Goal: Task Accomplishment & Management: Manage account settings

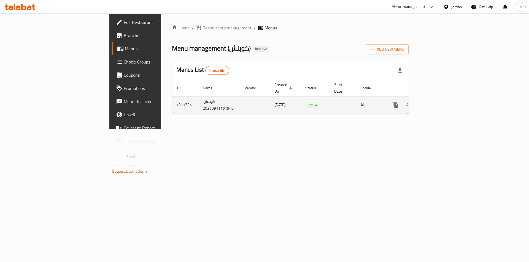
click at [438, 103] on icon "enhanced table" at bounding box center [435, 105] width 5 height 5
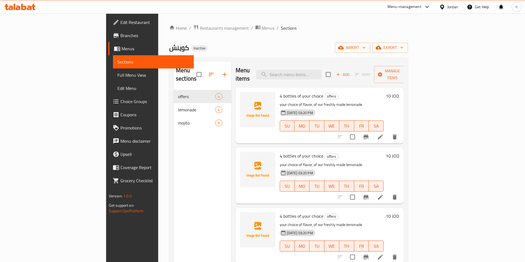
click at [108, 41] on link "Branches" at bounding box center [150, 35] width 85 height 13
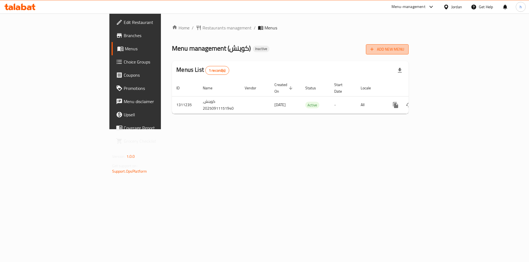
click at [404, 50] on span "Add New Menu" at bounding box center [387, 49] width 34 height 7
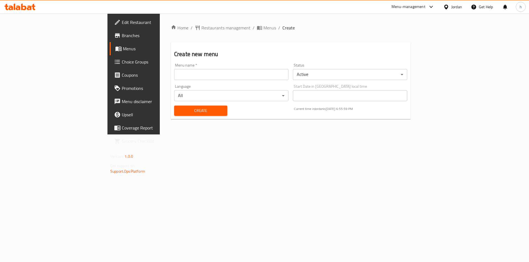
click at [182, 74] on input "text" at bounding box center [231, 74] width 114 height 11
type input "11/9"
click at [182, 113] on span "Create" at bounding box center [200, 110] width 44 height 7
click at [263, 28] on span "Menus" at bounding box center [269, 28] width 13 height 7
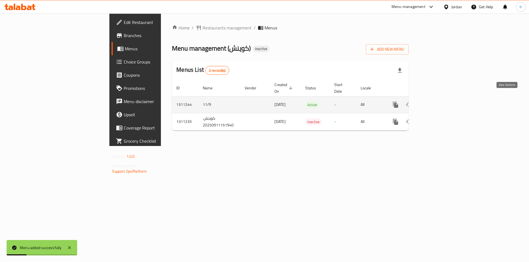
click at [438, 102] on icon "enhanced table" at bounding box center [435, 105] width 7 height 7
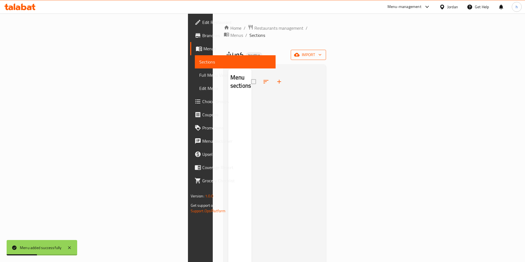
click at [321, 51] on span "import" at bounding box center [308, 54] width 26 height 7
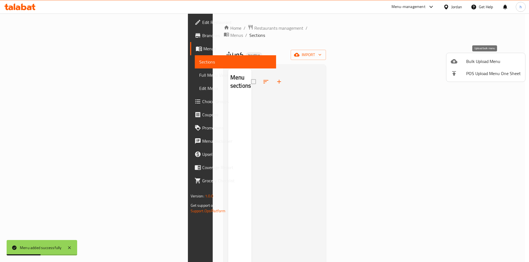
click at [490, 62] on span "Bulk Upload Menu" at bounding box center [493, 61] width 55 height 7
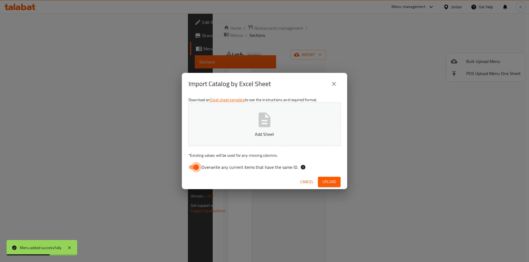
click at [194, 170] on input "Overwrite any current items that have the same ID." at bounding box center [195, 167] width 31 height 10
checkbox input "false"
click at [255, 135] on p "Add Sheet" at bounding box center [264, 134] width 135 height 7
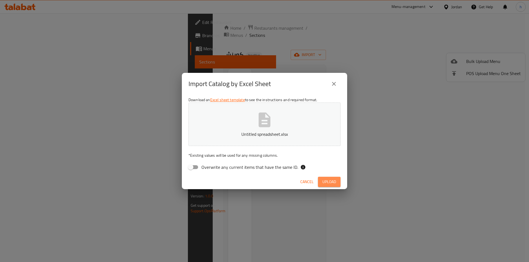
click at [329, 182] on span "Upload" at bounding box center [329, 182] width 14 height 7
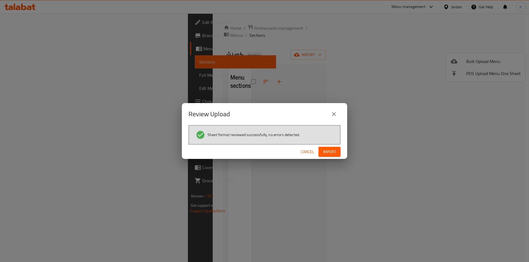
click at [324, 154] on span "Import" at bounding box center [329, 152] width 13 height 7
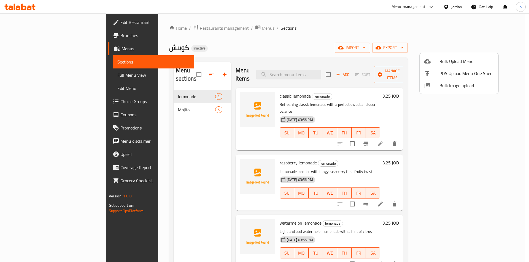
click at [179, 89] on div at bounding box center [264, 131] width 529 height 262
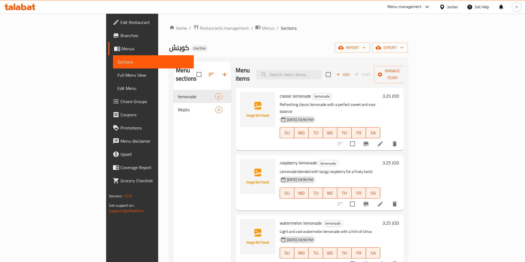
click at [117, 76] on span "Full Menu View" at bounding box center [153, 75] width 72 height 7
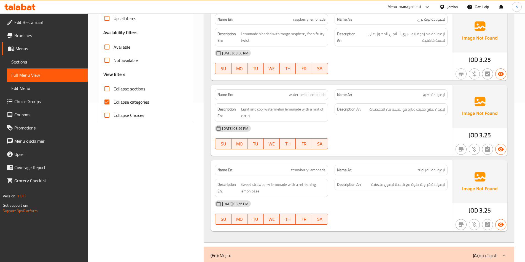
scroll to position [165, 0]
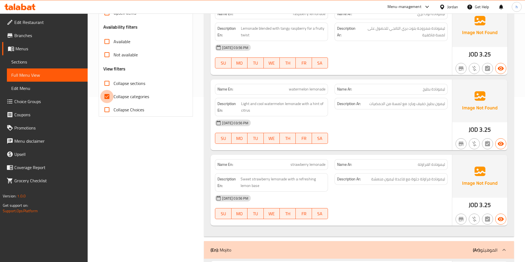
click at [110, 95] on input "Collapse categories" at bounding box center [106, 96] width 13 height 13
checkbox input "false"
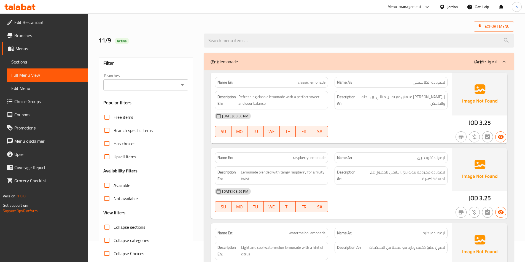
scroll to position [0, 0]
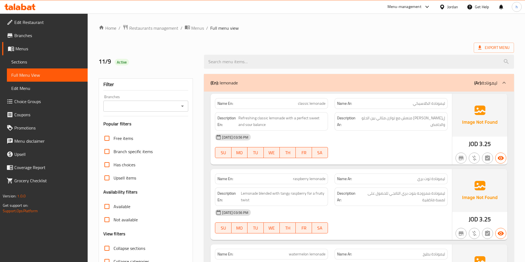
click at [443, 103] on span "ليمونادة الكلاسيكي" at bounding box center [429, 104] width 32 height 6
click at [321, 103] on span "classic lemonade" at bounding box center [312, 104] width 28 height 6
copy span "lemonade"
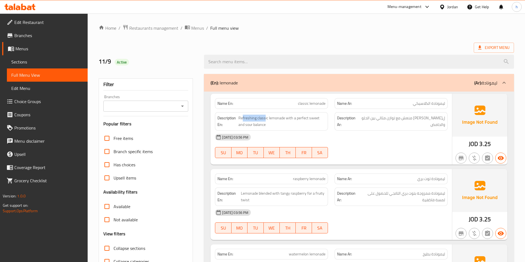
drag, startPoint x: 243, startPoint y: 118, endPoint x: 265, endPoint y: 111, distance: 22.8
click at [265, 111] on div "Description En: Refreshing classic lemonade with a perfect sweet and sour balan…" at bounding box center [272, 121] width 120 height 25
click at [259, 118] on span "Refreshing classic lemonade with a perfect sweet and sour balance" at bounding box center [281, 121] width 87 height 13
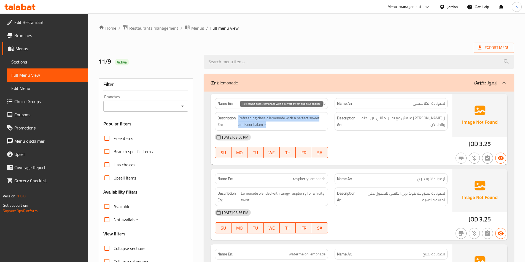
click at [259, 118] on span "Refreshing classic lemonade with a perfect sweet and sour balance" at bounding box center [281, 121] width 87 height 13
click at [264, 119] on span "Refreshing classic lemonade with a perfect sweet and sour balance" at bounding box center [281, 121] width 87 height 13
drag, startPoint x: 280, startPoint y: 117, endPoint x: 238, endPoint y: 112, distance: 42.1
click at [238, 112] on div "Description En: Refreshing classic lemonade with a perfect sweet and sour balan…" at bounding box center [271, 121] width 113 height 18
drag, startPoint x: 287, startPoint y: 117, endPoint x: 295, endPoint y: 119, distance: 8.6
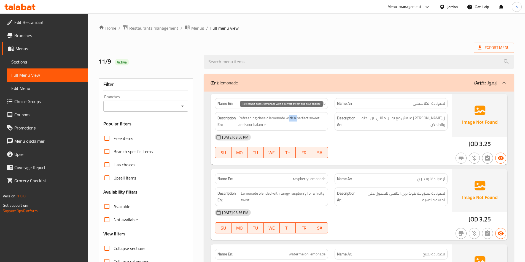
click at [295, 119] on span "Refreshing classic lemonade with a perfect sweet and sour balance" at bounding box center [281, 121] width 87 height 13
click at [414, 121] on span "ل[PERSON_NAME] منعش مع توازن مثالي بين الحلو والحامض" at bounding box center [402, 121] width 86 height 13
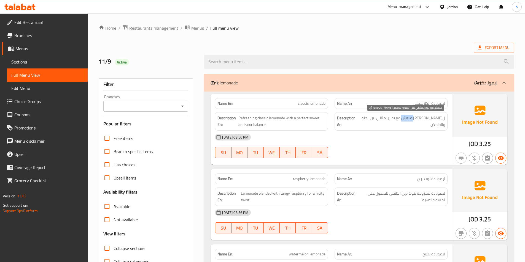
click at [414, 121] on span "ل[PERSON_NAME] منعش مع توازن مثالي بين الحلو والحامض" at bounding box center [402, 121] width 86 height 13
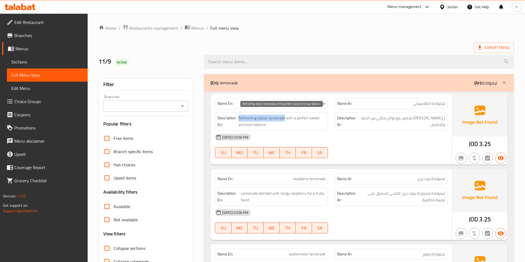
drag, startPoint x: 238, startPoint y: 118, endPoint x: 283, endPoint y: 115, distance: 45.2
click at [283, 115] on span "Refreshing classic lemonade with a perfect sweet and sour balance" at bounding box center [281, 121] width 87 height 13
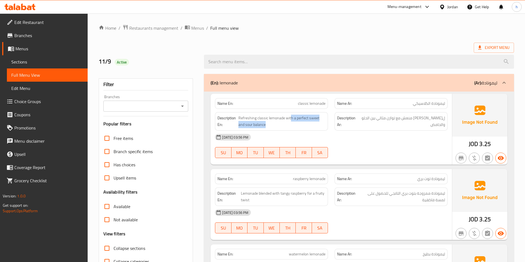
drag, startPoint x: 291, startPoint y: 118, endPoint x: 327, endPoint y: 123, distance: 36.8
click at [327, 123] on div "Description En: Refreshing classic lemonade with a perfect sweet and sour balan…" at bounding box center [271, 121] width 113 height 18
click at [250, 130] on div "Description En: Refreshing classic lemonade with a perfect sweet and sour balan…" at bounding box center [271, 121] width 113 height 18
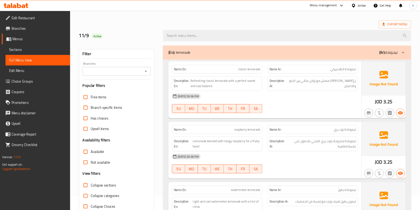
scroll to position [55, 0]
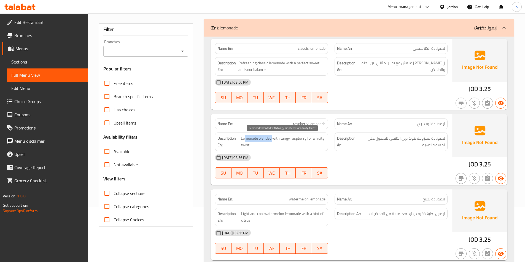
drag, startPoint x: 244, startPoint y: 140, endPoint x: 273, endPoint y: 138, distance: 29.2
click at [273, 138] on span "Lemonade blended with tangy raspberry for a fruity twist" at bounding box center [283, 141] width 85 height 13
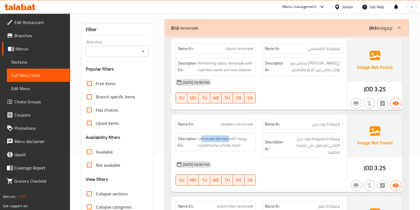
scroll to position [77, 0]
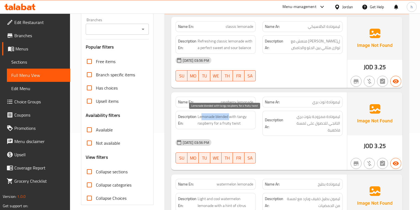
click at [226, 118] on span "Lemonade blended with tangy raspberry for a fruity twist" at bounding box center [225, 119] width 56 height 13
drag, startPoint x: 197, startPoint y: 116, endPoint x: 243, endPoint y: 115, distance: 46.0
click at [243, 115] on h6 "Description En: Lemonade blended with tangy raspberry for a fruity twist" at bounding box center [215, 119] width 75 height 13
click at [246, 118] on span "Lemonade blended with tangy raspberry for a fruity twist" at bounding box center [225, 119] width 56 height 13
drag, startPoint x: 236, startPoint y: 114, endPoint x: 252, endPoint y: 130, distance: 21.8
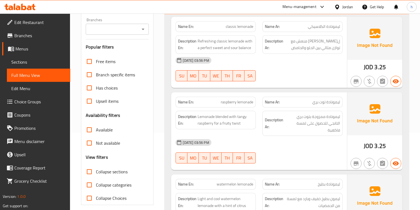
click at [252, 130] on div "Name En: raspberry lemonade Name Ar: ليمونادة توت بري Description En: Lemonade …" at bounding box center [258, 131] width 175 height 78
click at [234, 120] on span "Lemonade blended with tangy raspberry for a fruity twist" at bounding box center [225, 119] width 56 height 13
drag, startPoint x: 229, startPoint y: 116, endPoint x: 212, endPoint y: 127, distance: 21.0
click at [212, 127] on div "Description En: Lemonade blended with tangy raspberry for a fruity twist" at bounding box center [215, 120] width 80 height 18
drag, startPoint x: 215, startPoint y: 125, endPoint x: 243, endPoint y: 126, distance: 27.8
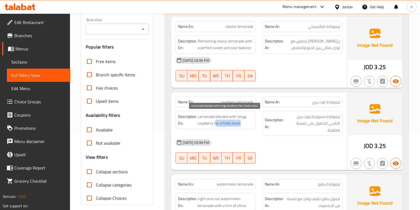
click at [243, 126] on span "Lemonade blended with tangy raspberry for a fruity twist" at bounding box center [225, 119] width 56 height 13
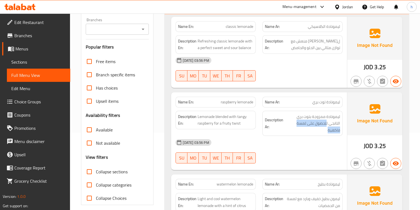
drag, startPoint x: 339, startPoint y: 123, endPoint x: 293, endPoint y: 126, distance: 45.5
click at [293, 126] on div "Description Ar: ليمونادة ممزوجة بتوت بري التانجي للحصول على لمسة فاكهية" at bounding box center [302, 123] width 80 height 25
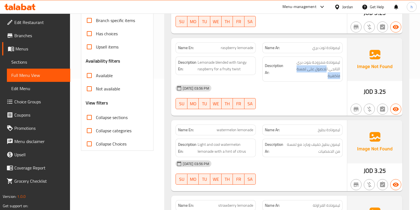
scroll to position [143, 0]
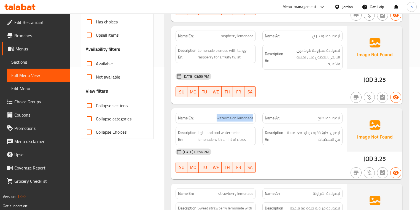
drag, startPoint x: 218, startPoint y: 111, endPoint x: 254, endPoint y: 114, distance: 36.2
click at [254, 114] on div "Name En: watermelon lemonade" at bounding box center [215, 118] width 80 height 11
click at [250, 123] on div "Description En: Light and cool watermelon lemonade with a hint of citrus" at bounding box center [215, 135] width 87 height 25
drag, startPoint x: 200, startPoint y: 126, endPoint x: 205, endPoint y: 126, distance: 5.5
click at [205, 129] on span "Light and cool watermelon lemonade with a hint of citrus" at bounding box center [225, 135] width 56 height 13
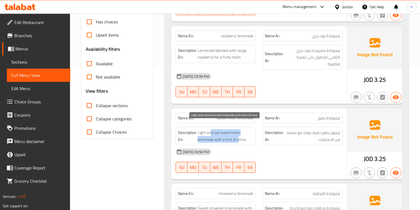
drag, startPoint x: 211, startPoint y: 126, endPoint x: 238, endPoint y: 130, distance: 27.3
click at [238, 130] on span "Light and cool watermelon lemonade with a hint of citrus" at bounding box center [225, 135] width 56 height 13
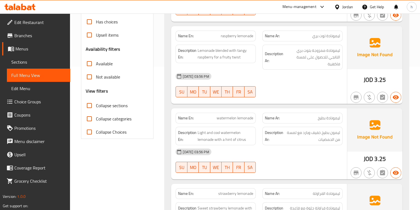
click at [196, 133] on strong "Description En:" at bounding box center [187, 135] width 18 height 13
drag, startPoint x: 204, startPoint y: 132, endPoint x: 220, endPoint y: 132, distance: 16.8
click at [220, 132] on span "Light and cool watermelon lemonade with a hint of citrus" at bounding box center [225, 135] width 56 height 13
drag, startPoint x: 228, startPoint y: 134, endPoint x: 249, endPoint y: 134, distance: 20.9
click at [249, 134] on span "Light and cool watermelon lemonade with a hint of citrus" at bounding box center [225, 135] width 56 height 13
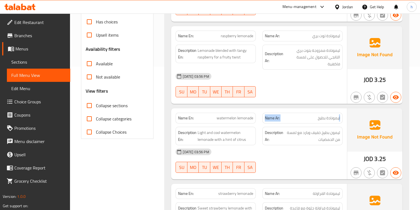
drag, startPoint x: 338, startPoint y: 112, endPoint x: 263, endPoint y: 111, distance: 75.5
click at [265, 115] on p "Name Ar: ليمونادة بطيخ" at bounding box center [302, 118] width 75 height 6
click at [200, 129] on span "Light and cool watermelon lemonade with a hint of citrus" at bounding box center [225, 135] width 56 height 13
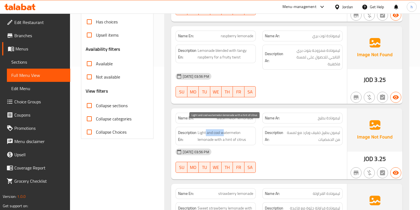
drag, startPoint x: 224, startPoint y: 126, endPoint x: 205, endPoint y: 125, distance: 19.0
click at [205, 129] on span "Light and cool watermelon lemonade with a hint of citrus" at bounding box center [225, 135] width 56 height 13
click at [217, 129] on span "Light and cool watermelon lemonade with a hint of citrus" at bounding box center [225, 135] width 56 height 13
drag, startPoint x: 213, startPoint y: 132, endPoint x: 198, endPoint y: 132, distance: 14.9
click at [198, 132] on span "Light and cool watermelon lemonade with a hint of citrus" at bounding box center [225, 135] width 56 height 13
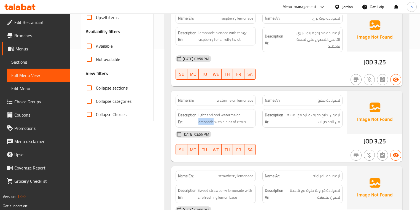
scroll to position [187, 0]
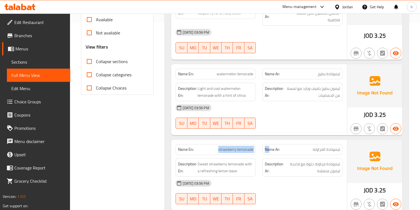
drag, startPoint x: 218, startPoint y: 142, endPoint x: 269, endPoint y: 142, distance: 50.4
click at [269, 142] on div "Name En: strawberry lemonade Name Ar: ليمونادة الفراولة" at bounding box center [258, 149] width 173 height 17
click at [239, 166] on span "Sweet strawberry lemonade with a refreshing lemon base" at bounding box center [225, 167] width 56 height 13
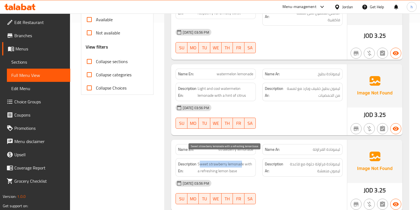
drag, startPoint x: 241, startPoint y: 158, endPoint x: 199, endPoint y: 159, distance: 42.2
click at [199, 161] on span "Sweet strawberry lemonade with a refreshing lemon base" at bounding box center [225, 167] width 56 height 13
drag, startPoint x: 207, startPoint y: 164, endPoint x: 233, endPoint y: 166, distance: 26.8
click at [233, 166] on span "Sweet strawberry lemonade with a refreshing lemon base" at bounding box center [225, 167] width 56 height 13
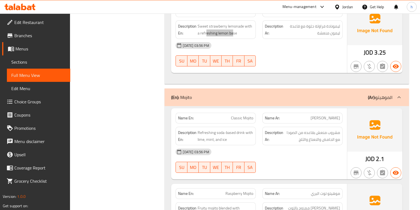
scroll to position [341, 0]
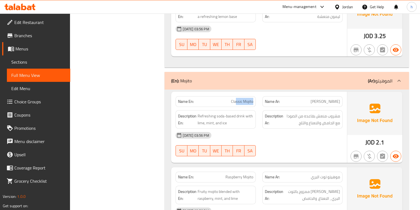
drag, startPoint x: 235, startPoint y: 93, endPoint x: 258, endPoint y: 95, distance: 22.7
click at [258, 95] on div "Name En: Classic Mojito" at bounding box center [215, 101] width 87 height 17
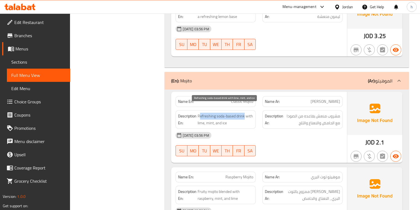
drag, startPoint x: 199, startPoint y: 108, endPoint x: 243, endPoint y: 107, distance: 44.1
click at [243, 113] on span "Refreshing soda-based drink with lime, mint, and ice" at bounding box center [225, 119] width 56 height 13
drag, startPoint x: 246, startPoint y: 110, endPoint x: 213, endPoint y: 115, distance: 33.9
click at [213, 115] on span "Refreshing soda-based drink with lime, mint, and ice" at bounding box center [225, 119] width 56 height 13
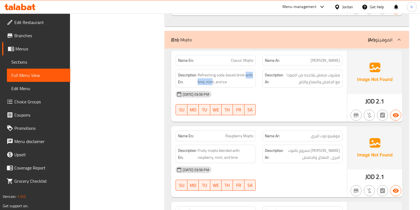
scroll to position [408, 0]
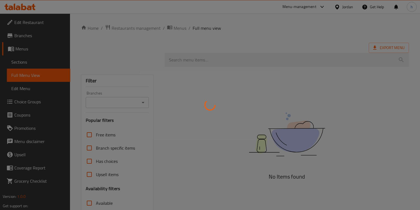
click at [30, 63] on div at bounding box center [210, 105] width 420 height 210
click at [26, 61] on div at bounding box center [210, 105] width 420 height 210
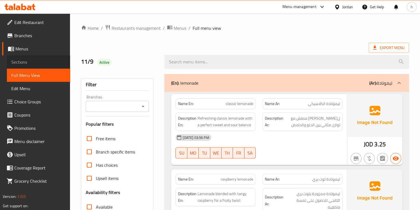
click at [26, 65] on span "Sections" at bounding box center [38, 62] width 55 height 7
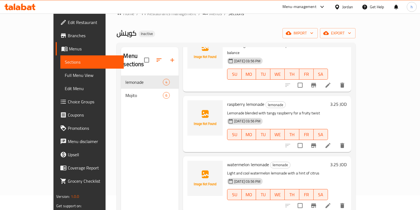
scroll to position [22, 0]
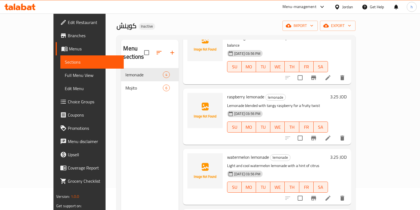
click at [331, 195] on icon at bounding box center [327, 198] width 7 height 7
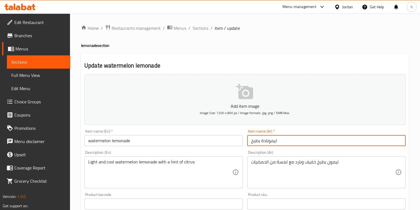
click at [271, 142] on input "ليمونادة بطيخ" at bounding box center [326, 140] width 158 height 11
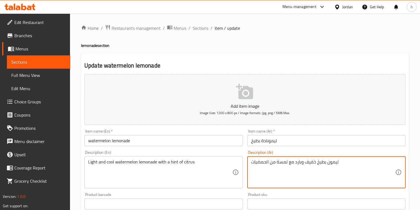
click at [334, 162] on textarea "ليمون بطيخ خفيف وبارد مع لمسة من الحمضيات" at bounding box center [323, 172] width 144 height 26
paste textarea "ادة"
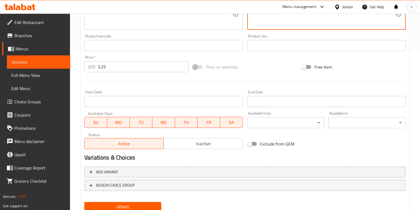
scroll to position [176, 0]
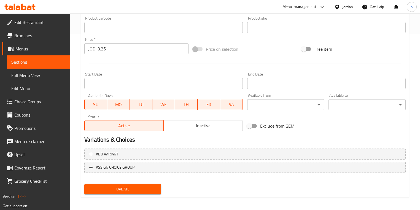
type textarea "ليمونادة بطيخ خفيف وبارد مع لمسة من الحمضيات"
click at [142, 188] on span "Update" at bounding box center [123, 189] width 68 height 7
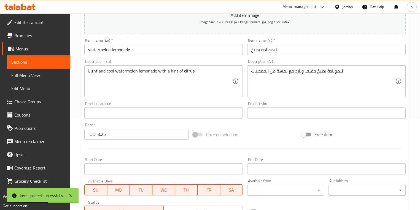
scroll to position [88, 0]
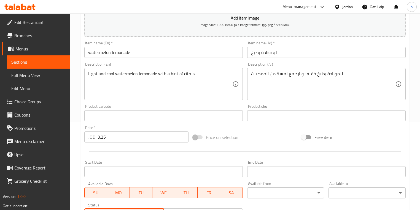
click at [37, 97] on link "Choice Groups" at bounding box center [36, 101] width 68 height 13
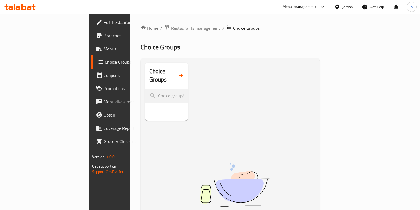
click at [178, 72] on icon "button" at bounding box center [181, 75] width 7 height 7
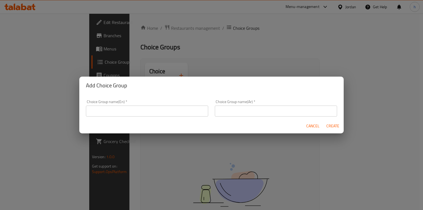
click at [164, 108] on input "text" at bounding box center [147, 110] width 122 height 11
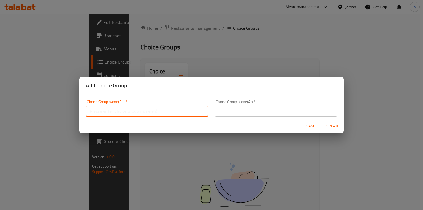
type input "Your Choice of :"
click at [251, 108] on input "text" at bounding box center [276, 110] width 122 height 11
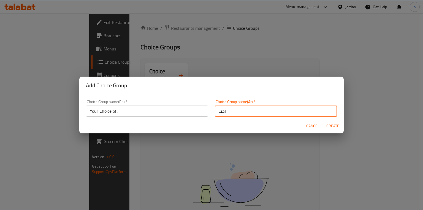
type input "اختيارك من"
click at [333, 126] on span "Create" at bounding box center [332, 126] width 13 height 7
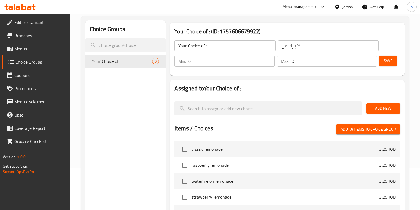
scroll to position [44, 0]
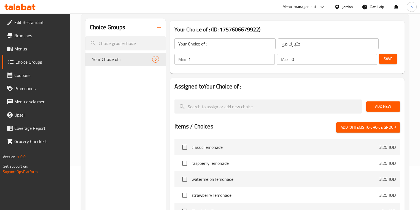
type input "1"
click at [269, 58] on input "1" at bounding box center [231, 59] width 86 height 11
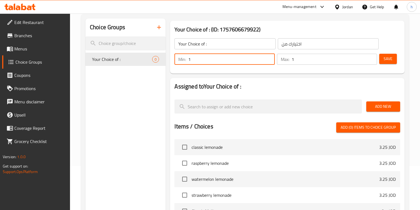
type input "1"
click at [369, 57] on input "1" at bounding box center [333, 59] width 85 height 11
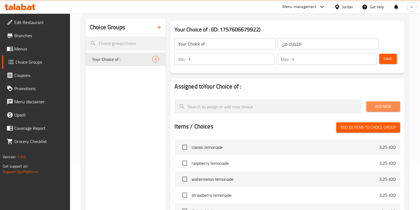
click at [388, 110] on button "Add New" at bounding box center [383, 106] width 34 height 10
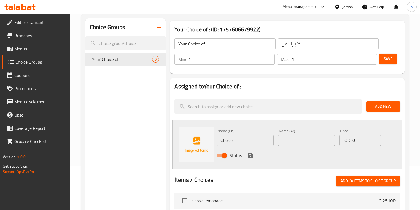
click at [253, 141] on input "Choice" at bounding box center [244, 140] width 57 height 11
paste input "energy drink"
type input "energy drink"
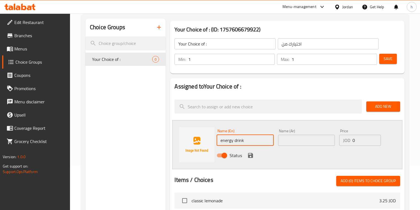
click at [292, 141] on input "text" at bounding box center [306, 140] width 57 height 11
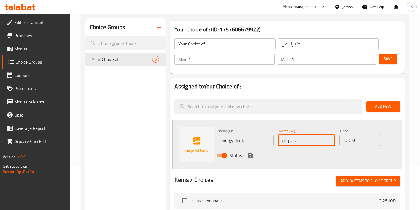
type input "مشروب الطاقة"
click at [253, 156] on icon "save" at bounding box center [250, 155] width 7 height 7
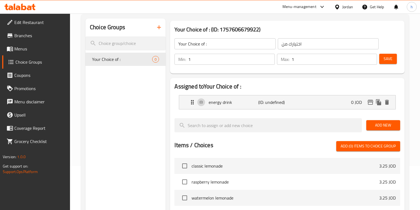
click at [377, 124] on span "Add New" at bounding box center [382, 125] width 25 height 7
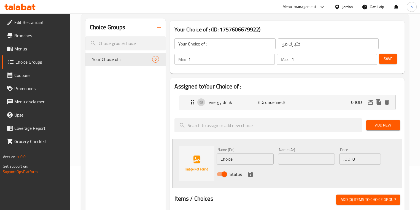
click at [240, 160] on input "Choice" at bounding box center [244, 158] width 57 height 11
paste input "7up"
type input "7up"
click at [293, 159] on input "text" at bounding box center [306, 158] width 57 height 11
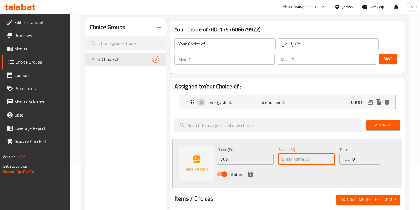
click at [308, 163] on input "text" at bounding box center [306, 158] width 57 height 11
click at [308, 156] on input "text" at bounding box center [306, 158] width 57 height 11
paste input "سفن أب"
type input "سفن أب"
click at [253, 173] on icon "save" at bounding box center [250, 174] width 7 height 7
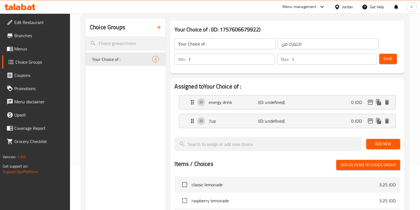
click at [387, 58] on span "Save" at bounding box center [387, 58] width 9 height 7
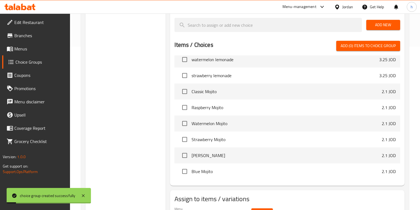
scroll to position [195, 0]
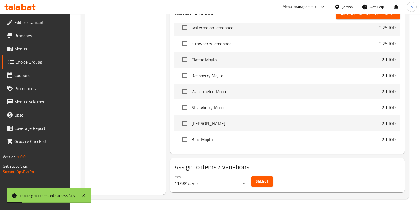
click at [257, 185] on button "Select" at bounding box center [261, 181] width 21 height 10
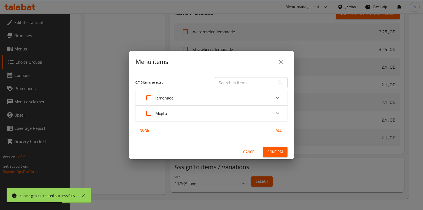
drag, startPoint x: 149, startPoint y: 115, endPoint x: 157, endPoint y: 119, distance: 8.4
click at [149, 115] on input "Expand" at bounding box center [148, 113] width 13 height 13
checkbox input "true"
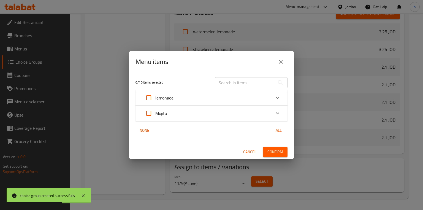
checkbox input "true"
click at [271, 151] on span "Confirm" at bounding box center [275, 151] width 16 height 7
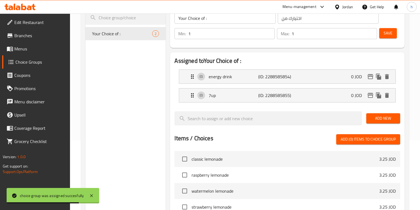
scroll to position [41, 0]
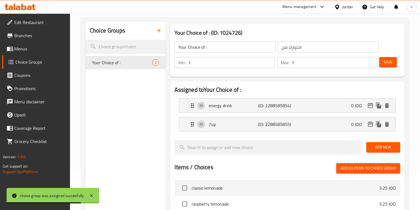
click at [34, 50] on span "Menus" at bounding box center [39, 48] width 51 height 7
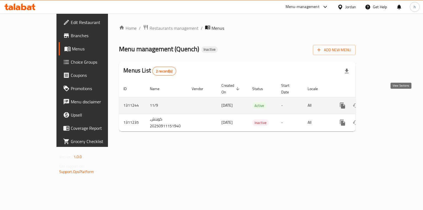
click at [386, 102] on icon "enhanced table" at bounding box center [382, 105] width 7 height 7
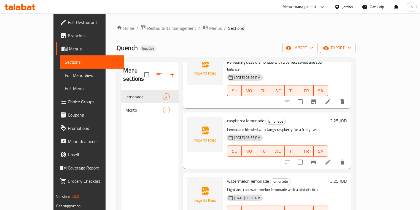
scroll to position [44, 0]
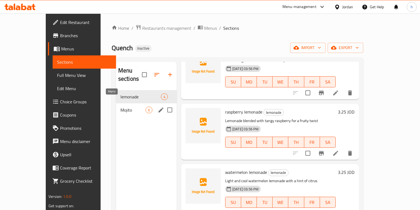
click at [120, 107] on span "Mojito" at bounding box center [132, 110] width 25 height 7
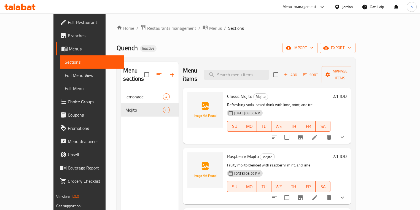
click at [322, 132] on li at bounding box center [314, 137] width 15 height 10
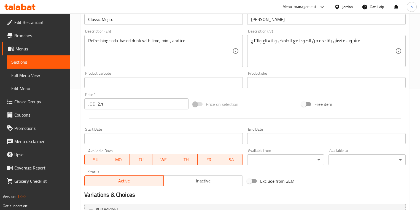
scroll to position [154, 0]
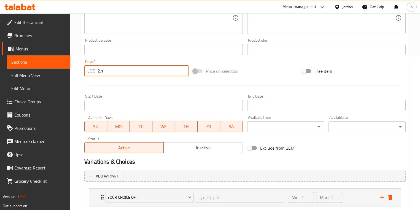
drag, startPoint x: 108, startPoint y: 73, endPoint x: 96, endPoint y: 75, distance: 12.8
click at [96, 75] on div "JOD 2.1 Price *" at bounding box center [136, 70] width 104 height 11
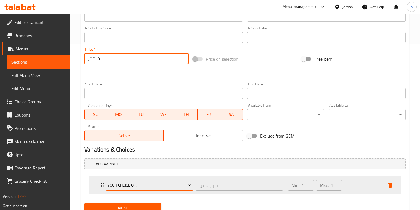
scroll to position [188, 0]
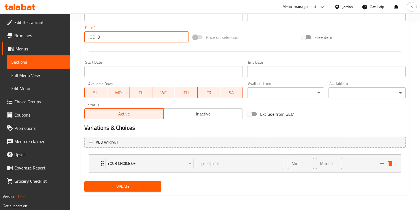
type input "0"
click at [133, 183] on span "Update" at bounding box center [123, 186] width 68 height 7
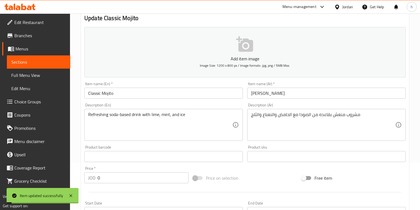
scroll to position [0, 0]
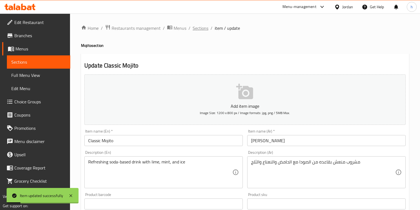
click at [203, 29] on span "Sections" at bounding box center [200, 28] width 16 height 7
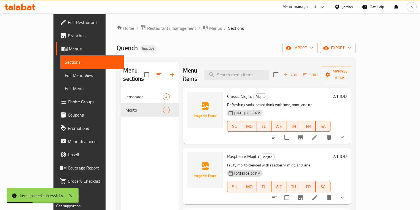
click at [322, 192] on li at bounding box center [314, 197] width 15 height 10
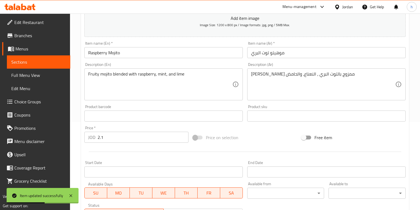
scroll to position [88, 0]
click at [117, 146] on div at bounding box center [245, 151] width 326 height 13
click at [116, 137] on input "2.1" at bounding box center [142, 136] width 91 height 11
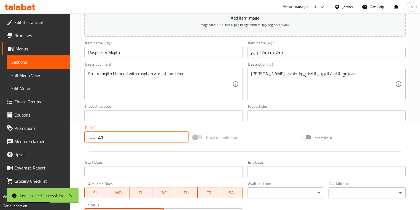
click at [116, 137] on input "2.1" at bounding box center [142, 136] width 91 height 11
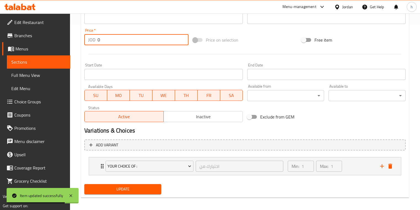
scroll to position [188, 0]
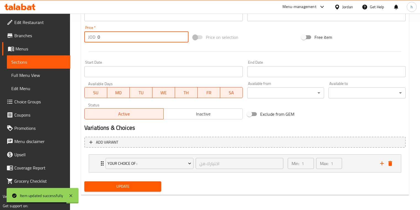
type input "0"
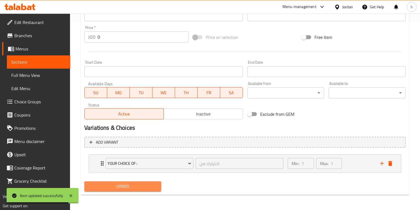
click at [145, 188] on span "Update" at bounding box center [123, 186] width 68 height 7
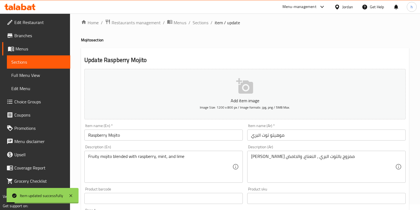
scroll to position [0, 0]
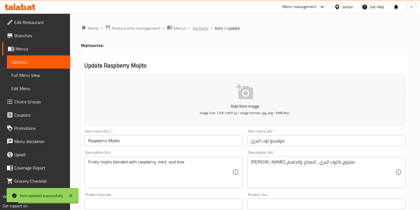
click at [200, 30] on span "Sections" at bounding box center [200, 28] width 16 height 7
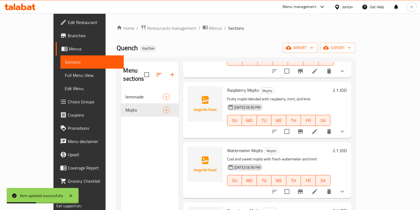
scroll to position [88, 0]
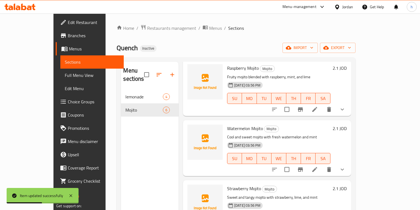
click at [322, 164] on li at bounding box center [314, 169] width 15 height 10
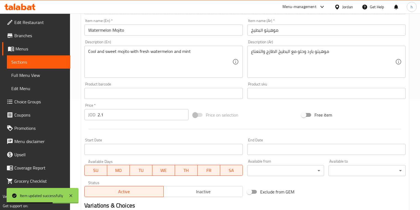
scroll to position [132, 0]
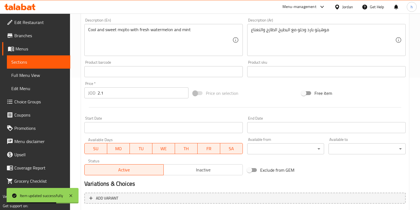
drag, startPoint x: 114, startPoint y: 103, endPoint x: 111, endPoint y: 94, distance: 10.1
click at [114, 103] on div at bounding box center [245, 107] width 326 height 13
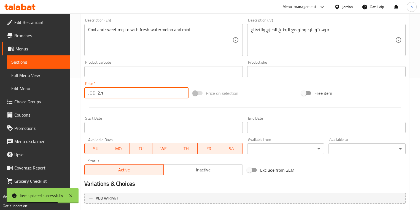
click at [111, 94] on input "2.1" at bounding box center [142, 92] width 91 height 11
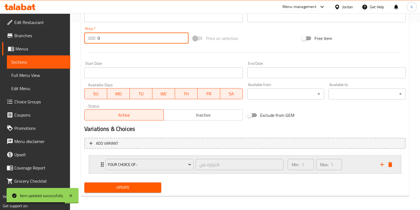
scroll to position [188, 0]
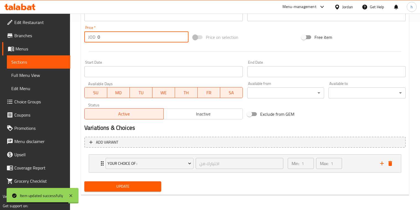
type input "0"
click at [154, 186] on span "Update" at bounding box center [123, 186] width 68 height 7
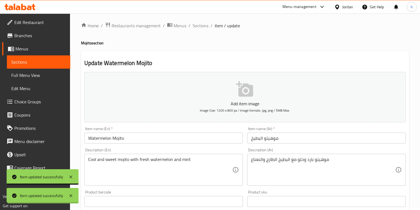
scroll to position [0, 0]
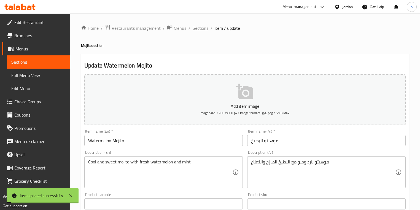
click at [204, 30] on span "Sections" at bounding box center [200, 28] width 16 height 7
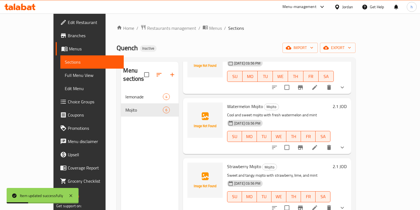
scroll to position [132, 0]
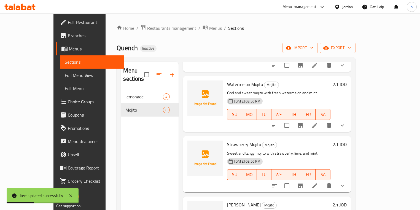
click at [322, 181] on li at bounding box center [314, 186] width 15 height 10
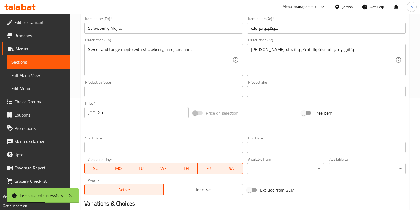
scroll to position [132, 0]
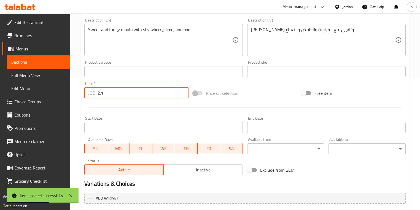
click at [118, 96] on input "2.1" at bounding box center [142, 92] width 91 height 11
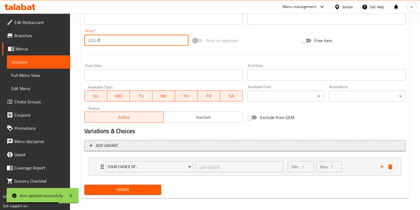
scroll to position [188, 0]
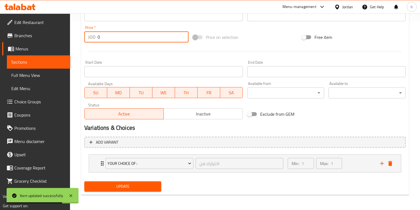
type input "0"
click at [147, 187] on span "Update" at bounding box center [123, 186] width 68 height 7
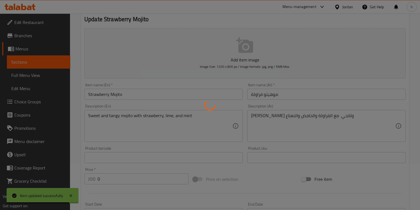
scroll to position [0, 0]
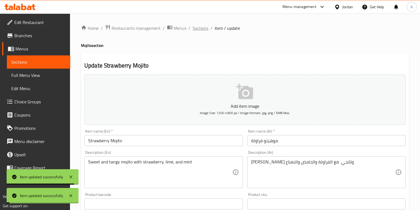
click at [199, 30] on span "Sections" at bounding box center [200, 28] width 16 height 7
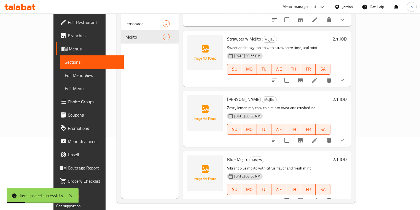
scroll to position [77, 0]
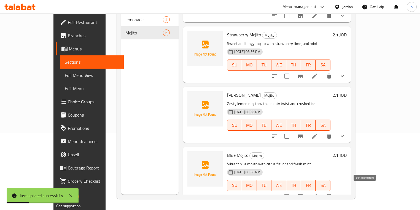
click at [317, 194] on icon at bounding box center [314, 196] width 5 height 5
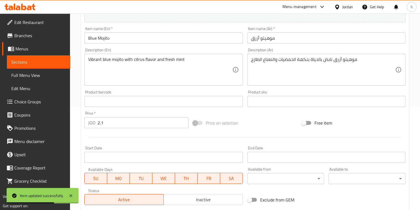
scroll to position [110, 0]
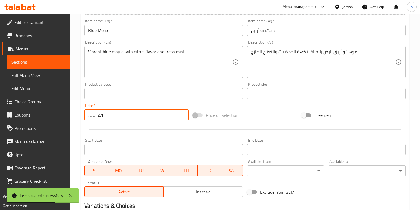
click at [108, 117] on input "2.1" at bounding box center [142, 114] width 91 height 11
click at [110, 115] on input "2.1" at bounding box center [142, 114] width 91 height 11
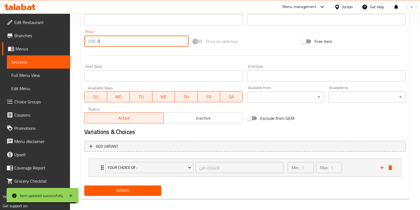
scroll to position [0, 0]
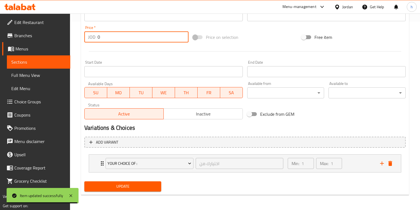
type input "0"
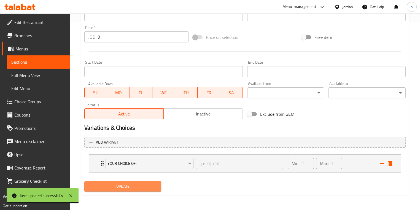
click at [147, 187] on span "Update" at bounding box center [123, 186] width 68 height 7
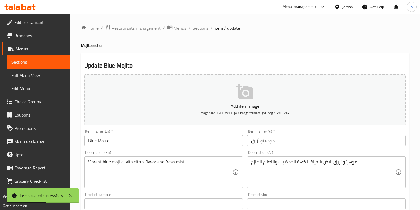
click at [204, 29] on span "Sections" at bounding box center [200, 28] width 16 height 7
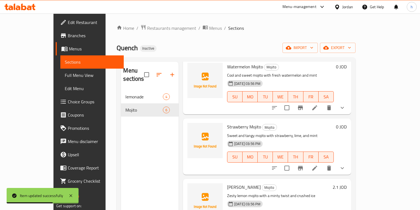
scroll to position [165, 0]
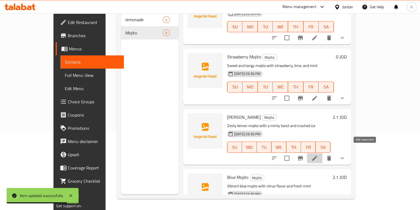
click at [318, 155] on icon at bounding box center [314, 158] width 7 height 7
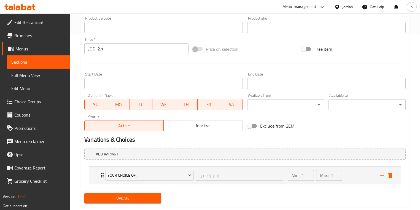
click at [101, 43] on div "Price   * JOD 2.1 Price *" at bounding box center [136, 45] width 104 height 17
click at [101, 49] on input "2.1" at bounding box center [142, 48] width 91 height 11
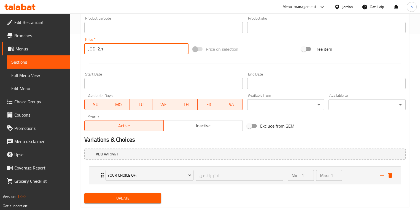
click at [101, 49] on input "2.1" at bounding box center [142, 48] width 91 height 11
type input "0"
click at [134, 198] on span "Update" at bounding box center [123, 198] width 68 height 7
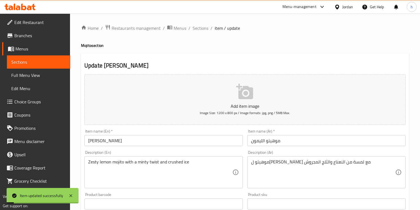
click at [201, 32] on div "Home / Restaurants management / Menus / Sections / item / update Mojito section…" at bounding box center [245, 206] width 328 height 363
click at [203, 28] on span "Sections" at bounding box center [200, 28] width 16 height 7
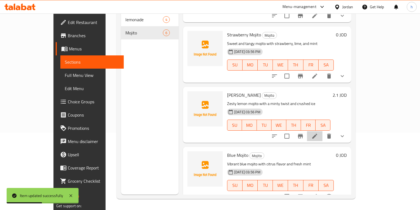
click at [322, 131] on li at bounding box center [314, 136] width 15 height 10
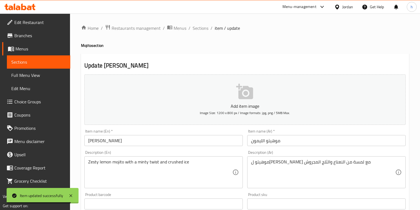
click at [41, 104] on span "Choice Groups" at bounding box center [39, 101] width 51 height 7
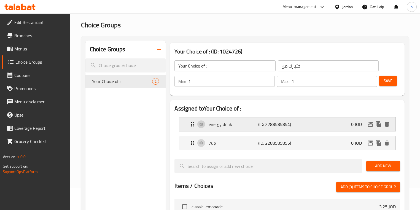
click at [348, 129] on div "energy drink (ID: 2288585854) 0 JOD" at bounding box center [288, 124] width 199 height 14
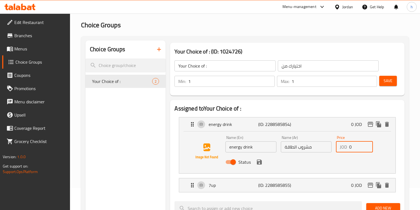
drag, startPoint x: 351, startPoint y: 147, endPoint x: 346, endPoint y: 148, distance: 5.8
click at [346, 148] on div "JOD 0 Price" at bounding box center [354, 146] width 37 height 11
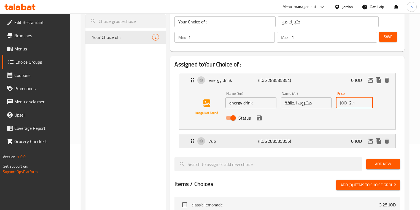
click at [348, 143] on div "7up (ID: 2288585855) 0 JOD" at bounding box center [288, 141] width 199 height 14
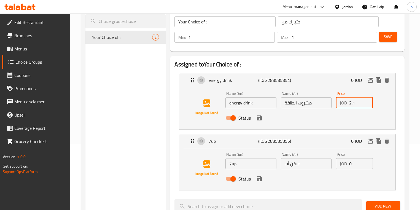
type input "2.1"
click at [349, 162] on input "0" at bounding box center [361, 163] width 24 height 11
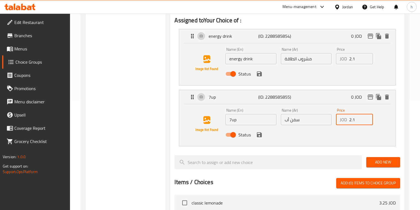
click at [259, 138] on icon "save" at bounding box center [259, 134] width 7 height 7
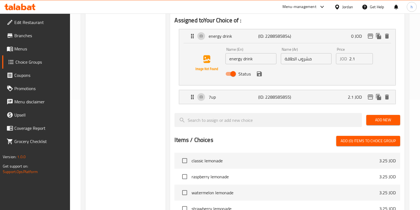
type input "2.1"
click at [262, 76] on icon "save" at bounding box center [259, 74] width 7 height 7
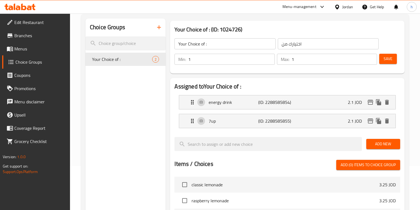
click at [388, 58] on span "Save" at bounding box center [387, 58] width 9 height 7
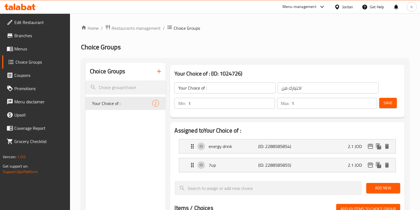
click at [38, 51] on span "Menus" at bounding box center [39, 48] width 51 height 7
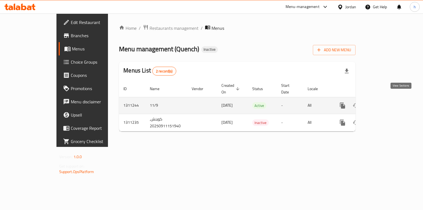
click at [386, 102] on icon "enhanced table" at bounding box center [382, 105] width 7 height 7
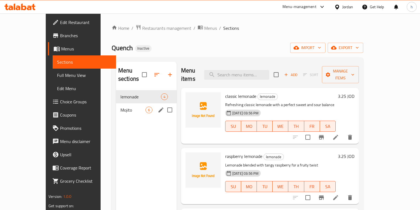
click at [120, 107] on span "Mojito" at bounding box center [132, 110] width 25 height 7
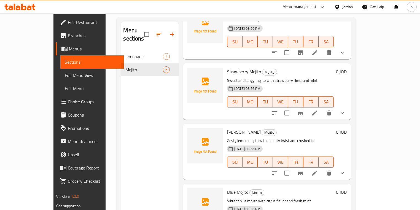
scroll to position [77, 0]
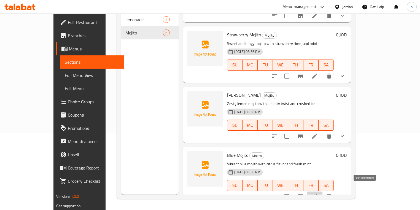
click at [318, 193] on icon at bounding box center [314, 196] width 7 height 7
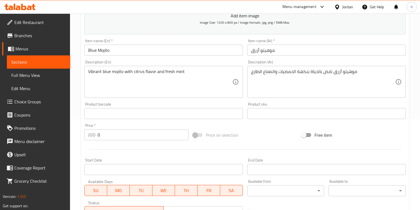
scroll to position [88, 0]
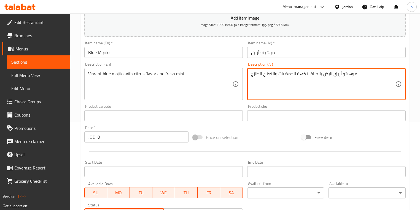
click at [316, 74] on textarea "موهيتو أزرق نابض بالحياة بنكهة الحمضيات والنعناع الطازج" at bounding box center [323, 84] width 144 height 26
click at [312, 75] on textarea "موهيتو أزرق نابض بالحياة بنكهة الحمضيات والنعناع الطازج" at bounding box center [323, 84] width 144 height 26
drag, startPoint x: 309, startPoint y: 74, endPoint x: 333, endPoint y: 74, distance: 23.4
click at [333, 74] on textarea "موهيتو أزرق نابض بالحياة بنكهة الحمضيات والنعناع الطازج" at bounding box center [323, 84] width 144 height 26
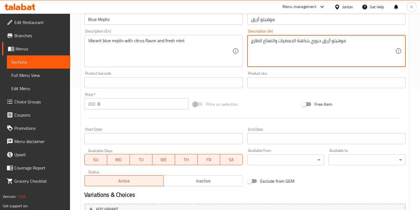
scroll to position [188, 0]
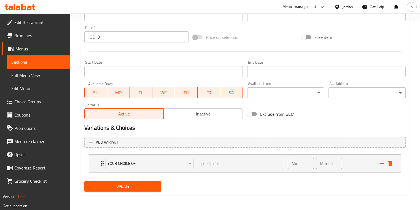
type textarea "موهيتو أزرق حيوي بنكهة الحمضيات والنعناع الطازج"
click at [134, 186] on span "Update" at bounding box center [123, 186] width 68 height 7
click at [42, 76] on span "Full Menu View" at bounding box center [38, 75] width 55 height 7
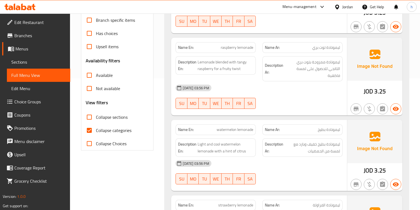
scroll to position [132, 0]
click at [89, 124] on input "Collapse categories" at bounding box center [89, 129] width 13 height 13
checkbox input "false"
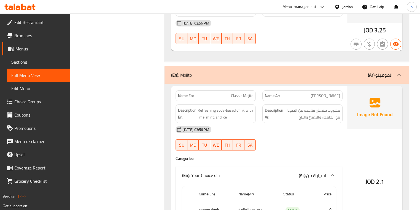
scroll to position [397, 0]
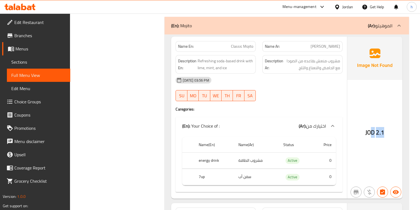
drag, startPoint x: 372, startPoint y: 125, endPoint x: 387, endPoint y: 124, distance: 16.0
click at [387, 124] on div "JOD 2.1" at bounding box center [374, 118] width 55 height 162
drag, startPoint x: 325, startPoint y: 150, endPoint x: 332, endPoint y: 166, distance: 16.9
click at [332, 166] on tbody "energy drink مشروب الطاقة Active 0 7up سفن أب Active 0" at bounding box center [258, 168] width 153 height 33
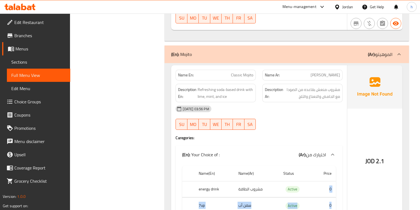
scroll to position [375, 0]
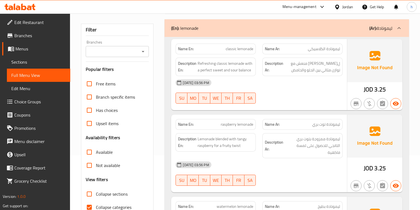
scroll to position [44, 0]
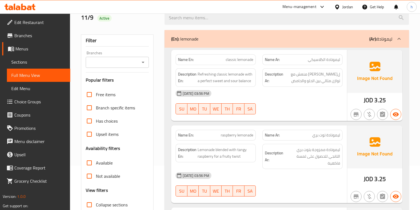
click at [385, 39] on p "(Ar): ليمونادة" at bounding box center [380, 39] width 23 height 7
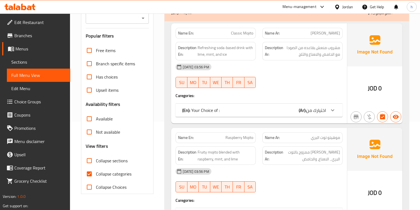
scroll to position [110, 0]
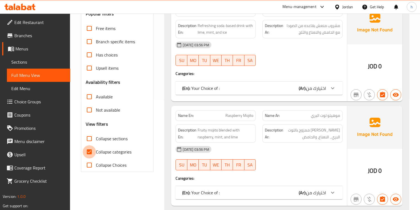
click at [91, 149] on input "Collapse categories" at bounding box center [89, 151] width 13 height 13
checkbox input "false"
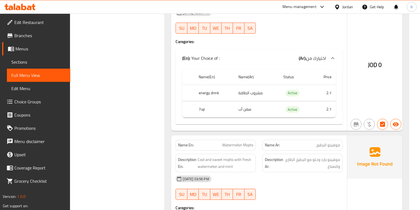
scroll to position [330, 0]
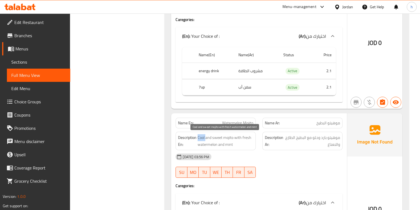
drag, startPoint x: 197, startPoint y: 137, endPoint x: 205, endPoint y: 137, distance: 8.0
click at [205, 137] on h6 "Description En: Cool and sweet mojito with fresh watermelon and mint" at bounding box center [215, 140] width 75 height 13
drag, startPoint x: 213, startPoint y: 137, endPoint x: 223, endPoint y: 138, distance: 9.4
click at [223, 138] on span "Cool and sweet mojito with fresh watermelon and mint" at bounding box center [225, 140] width 56 height 13
drag, startPoint x: 231, startPoint y: 139, endPoint x: 237, endPoint y: 140, distance: 6.7
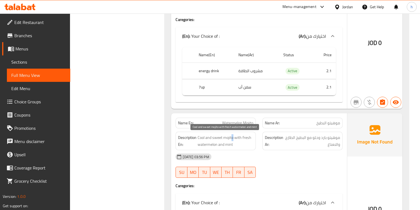
click at [234, 139] on span "Cool and sweet mojito with fresh watermelon and mint" at bounding box center [225, 140] width 56 height 13
drag, startPoint x: 239, startPoint y: 140, endPoint x: 267, endPoint y: 145, distance: 28.0
click at [239, 140] on span "Cool and sweet mojito with fresh watermelon and mint" at bounding box center [225, 140] width 56 height 13
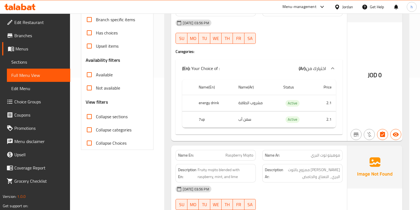
scroll to position [66, 0]
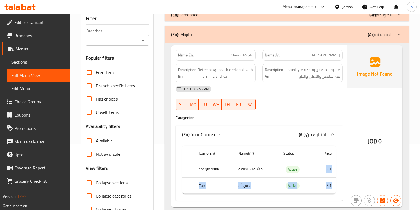
drag, startPoint x: 327, startPoint y: 166, endPoint x: 333, endPoint y: 179, distance: 13.8
click at [333, 179] on tbody "energy drink مشروب الطاقة Active 2.1 7up سفن أب Active 2.1" at bounding box center [258, 177] width 153 height 33
click at [305, 118] on h4 "Caregories:" at bounding box center [258, 118] width 167 height 6
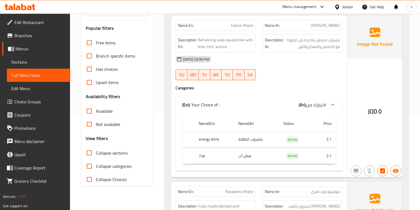
scroll to position [88, 0]
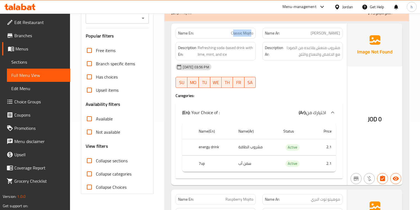
drag, startPoint x: 232, startPoint y: 33, endPoint x: 252, endPoint y: 33, distance: 19.6
click at [252, 33] on span "Classic Mojito" at bounding box center [242, 33] width 22 height 6
click at [247, 39] on div "Description En: Refreshing soda-based drink with lime, mint, and ice" at bounding box center [215, 51] width 87 height 25
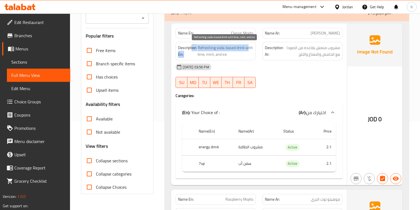
drag, startPoint x: 191, startPoint y: 46, endPoint x: 247, endPoint y: 45, distance: 55.6
click at [247, 45] on h6 "Description En: Refreshing soda-based drink with lime, mint, and ice" at bounding box center [215, 50] width 75 height 13
click at [246, 54] on span "Refreshing soda-based drink with lime, mint, and ice" at bounding box center [225, 50] width 56 height 13
drag, startPoint x: 207, startPoint y: 51, endPoint x: 233, endPoint y: 51, distance: 25.9
click at [233, 51] on span "Refreshing soda-based drink with lime, mint, and ice" at bounding box center [225, 50] width 56 height 13
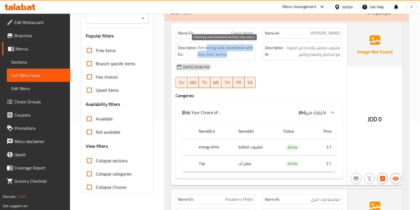
click at [233, 54] on span "Refreshing soda-based drink with lime, mint, and ice" at bounding box center [225, 50] width 56 height 13
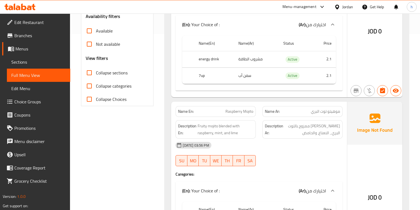
scroll to position [176, 0]
drag, startPoint x: 304, startPoint y: 114, endPoint x: 332, endPoint y: 113, distance: 27.5
click at [339, 113] on div "Name Ar: موهيتو توت البري" at bounding box center [302, 111] width 80 height 11
drag, startPoint x: 225, startPoint y: 111, endPoint x: 243, endPoint y: 112, distance: 17.6
click at [243, 112] on p "Name En: Raspberry Mojito" at bounding box center [215, 111] width 75 height 6
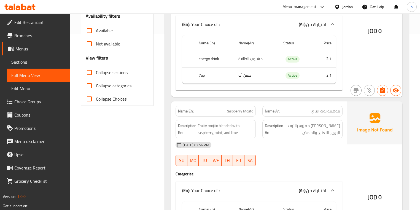
click at [232, 117] on div "Description En: Fruity mojito blended with raspberry, mint, and lime" at bounding box center [215, 128] width 87 height 25
drag, startPoint x: 199, startPoint y: 126, endPoint x: 216, endPoint y: 124, distance: 16.6
click at [216, 124] on span "Fruity mojito blended with raspberry, mint, and lime" at bounding box center [225, 128] width 56 height 13
drag, startPoint x: 222, startPoint y: 126, endPoint x: 236, endPoint y: 127, distance: 14.4
click at [236, 127] on span "Fruity mojito blended with raspberry, mint, and lime" at bounding box center [225, 128] width 56 height 13
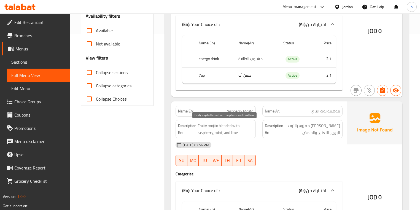
click at [205, 133] on span "Fruity mojito blended with raspberry, mint, and lime" at bounding box center [225, 128] width 56 height 13
click at [219, 131] on span "Fruity mojito blended with raspberry, mint, and lime" at bounding box center [225, 128] width 56 height 13
drag, startPoint x: 229, startPoint y: 134, endPoint x: 237, endPoint y: 134, distance: 8.3
click at [237, 134] on span "Fruity mojito blended with raspberry, mint, and lime" at bounding box center [225, 128] width 56 height 13
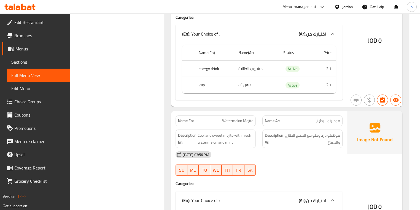
scroll to position [353, 0]
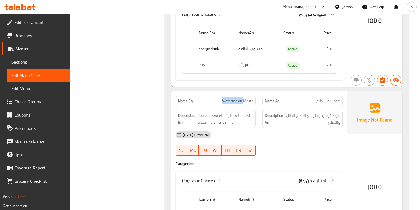
drag, startPoint x: 223, startPoint y: 102, endPoint x: 243, endPoint y: 104, distance: 20.7
click at [243, 104] on span "Watermelon Mojito" at bounding box center [237, 101] width 31 height 6
drag, startPoint x: 252, startPoint y: 103, endPoint x: 261, endPoint y: 104, distance: 9.2
click at [261, 104] on div "Name En: Watermelon Mojito Name Ar: موهيتو البطيخ" at bounding box center [258, 100] width 173 height 17
drag, startPoint x: 198, startPoint y: 114, endPoint x: 229, endPoint y: 114, distance: 31.1
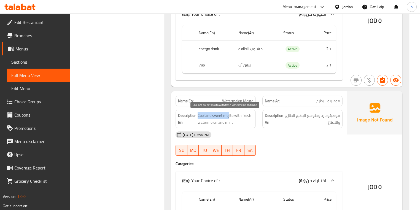
click at [229, 114] on span "Cool and sweet mojito with fresh watermelon and mint" at bounding box center [225, 118] width 56 height 13
drag, startPoint x: 235, startPoint y: 115, endPoint x: 218, endPoint y: 121, distance: 18.3
click at [218, 121] on span "Cool and sweet mojito with fresh watermelon and mint" at bounding box center [225, 118] width 56 height 13
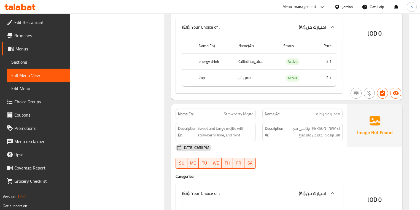
scroll to position [529, 0]
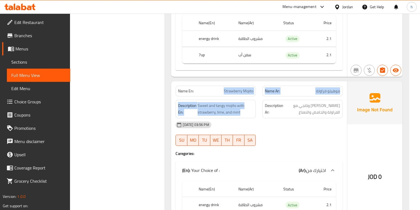
drag, startPoint x: 222, startPoint y: 95, endPoint x: 260, endPoint y: 96, distance: 38.0
click at [260, 96] on div "Name En: Strawberry Mojito Name Ar: موهيتو فراولة Description En: Sweet and tan…" at bounding box center [258, 162] width 175 height 162
click at [248, 93] on span "Strawberry Mojito" at bounding box center [238, 91] width 29 height 6
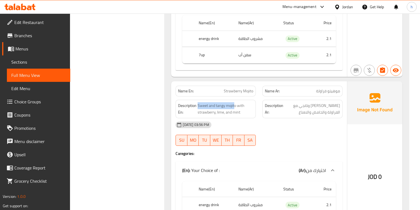
drag, startPoint x: 234, startPoint y: 106, endPoint x: 197, endPoint y: 104, distance: 36.7
click at [197, 104] on h6 "Description En: Sweet and tangy mojito with strawberry, lime, and mint" at bounding box center [215, 108] width 75 height 13
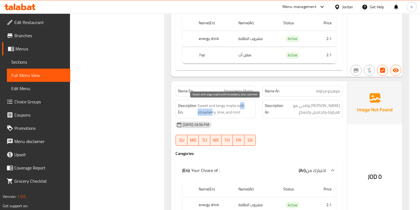
drag, startPoint x: 238, startPoint y: 104, endPoint x: 212, endPoint y: 110, distance: 27.3
click at [212, 110] on span "Sweet and tangy mojito with strawberry, lime, and mint" at bounding box center [225, 108] width 56 height 13
click at [221, 111] on span "Sweet and tangy mojito with strawberry, lime, and mint" at bounding box center [225, 108] width 56 height 13
drag, startPoint x: 218, startPoint y: 113, endPoint x: 222, endPoint y: 113, distance: 3.6
click at [222, 113] on span "Sweet and tangy mojito with strawberry, lime, and mint" at bounding box center [225, 108] width 56 height 13
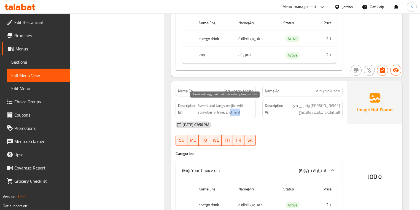
drag, startPoint x: 242, startPoint y: 109, endPoint x: 257, endPoint y: 114, distance: 15.5
click at [258, 109] on div "Description En: Sweet and tangy mojito with strawberry, lime, and mint" at bounding box center [215, 108] width 87 height 25
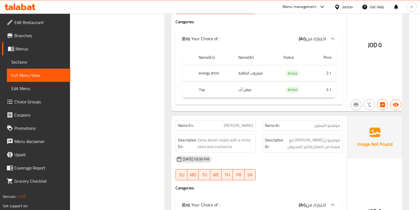
scroll to position [661, 0]
drag, startPoint x: 227, startPoint y: 126, endPoint x: 256, endPoint y: 123, distance: 28.8
click at [256, 123] on div "Name En: Lemon Mojito" at bounding box center [215, 125] width 80 height 11
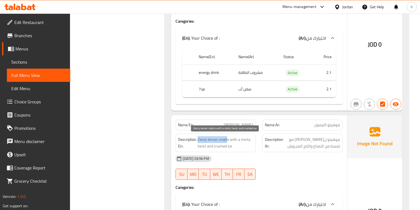
drag, startPoint x: 227, startPoint y: 138, endPoint x: 198, endPoint y: 138, distance: 28.9
click at [198, 138] on span "Zesty lemon mojito with a minty twist and crushed ice" at bounding box center [225, 142] width 56 height 13
drag, startPoint x: 236, startPoint y: 137, endPoint x: 208, endPoint y: 147, distance: 29.7
click at [208, 147] on span "Zesty lemon mojito with a minty twist and crushed ice" at bounding box center [225, 142] width 56 height 13
drag, startPoint x: 214, startPoint y: 146, endPoint x: 248, endPoint y: 148, distance: 34.0
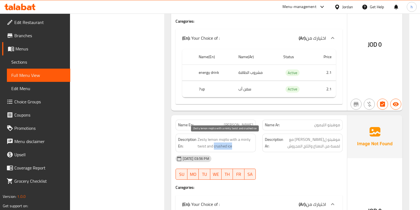
click at [248, 148] on span "Zesty lemon mojito with a minty twist and crushed ice" at bounding box center [225, 142] width 56 height 13
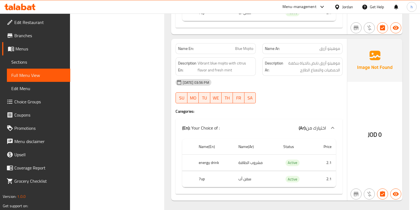
scroll to position [915, 0]
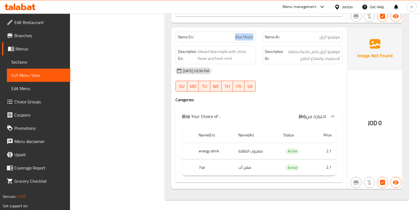
drag, startPoint x: 227, startPoint y: 39, endPoint x: 256, endPoint y: 49, distance: 30.7
click at [256, 39] on div "Name En: Blue Mojito" at bounding box center [215, 36] width 87 height 17
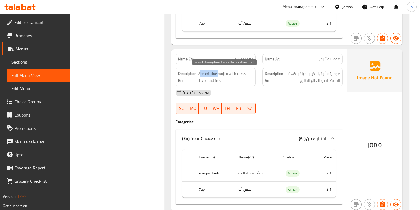
drag, startPoint x: 202, startPoint y: 72, endPoint x: 217, endPoint y: 74, distance: 15.8
click at [217, 74] on span "Vibrant blue mojito with citrus flavor and fresh mint" at bounding box center [225, 76] width 56 height 13
click at [225, 73] on span "Vibrant blue mojito with citrus flavor and fresh mint" at bounding box center [225, 76] width 56 height 13
drag, startPoint x: 231, startPoint y: 74, endPoint x: 207, endPoint y: 80, distance: 25.6
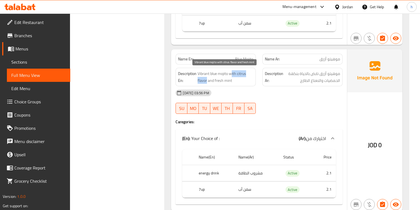
click at [207, 80] on span "Vibrant blue mojito with citrus flavor and fresh mint" at bounding box center [225, 76] width 56 height 13
click at [244, 75] on span "Vibrant blue mojito with citrus flavor and fresh mint" at bounding box center [225, 76] width 56 height 13
drag, startPoint x: 231, startPoint y: 72, endPoint x: 207, endPoint y: 81, distance: 25.5
click at [207, 81] on span "Vibrant blue mojito with citrus flavor and fresh mint" at bounding box center [225, 76] width 56 height 13
drag, startPoint x: 229, startPoint y: 71, endPoint x: 207, endPoint y: 82, distance: 24.6
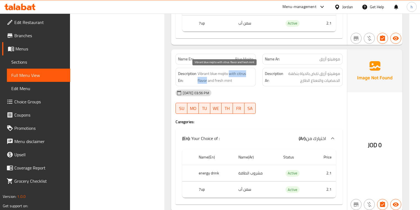
click at [207, 82] on span "Vibrant blue mojito with citrus flavor and fresh mint" at bounding box center [225, 76] width 56 height 13
copy span "with citrus flavor"
click at [199, 72] on span "Vibrant blue mojito with citrus flavor and fresh mint" at bounding box center [225, 76] width 56 height 13
drag, startPoint x: 198, startPoint y: 72, endPoint x: 233, endPoint y: 82, distance: 35.8
click at [233, 82] on span "Vibrant blue mojito with citrus flavor and fresh mint" at bounding box center [225, 76] width 56 height 13
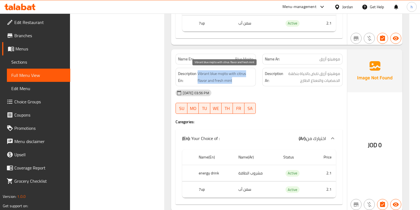
copy span "Vibrant blue mojito with citrus flavor and fresh mint"
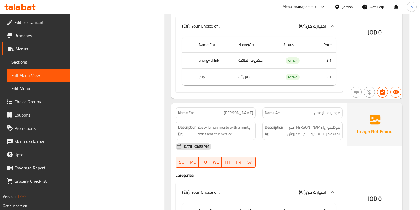
scroll to position [673, 0]
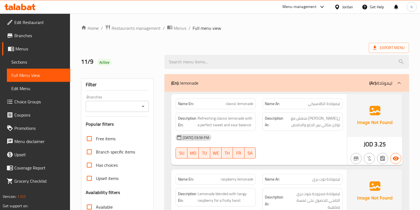
click at [62, 25] on span "Edit Restaurant" at bounding box center [39, 22] width 51 height 7
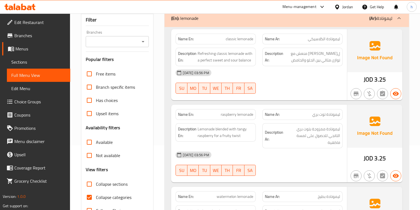
scroll to position [66, 0]
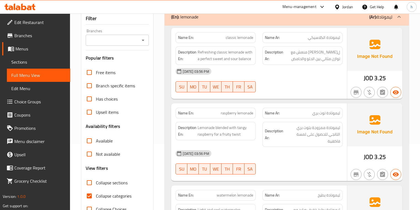
click at [99, 194] on span "Collapse categories" at bounding box center [114, 195] width 36 height 7
click at [96, 194] on input "Collapse categories" at bounding box center [89, 195] width 13 height 13
checkbox input "false"
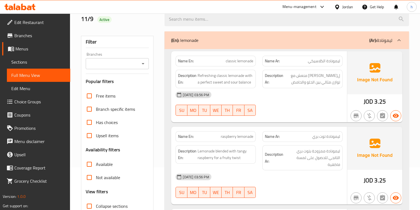
scroll to position [0, 0]
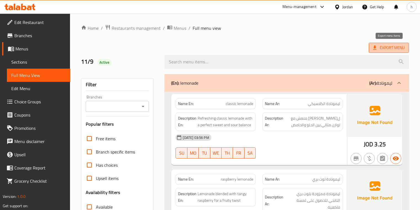
click at [380, 47] on span "Export Menu" at bounding box center [388, 47] width 31 height 7
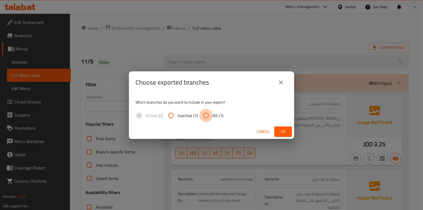
click at [200, 113] on input "All (1)" at bounding box center [205, 115] width 13 height 13
radio input "true"
click at [278, 132] on button "Ok" at bounding box center [283, 131] width 18 height 10
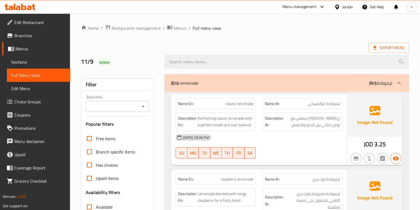
click at [315, 43] on div "Export Menu" at bounding box center [245, 48] width 328 height 10
